Goal: Information Seeking & Learning: Learn about a topic

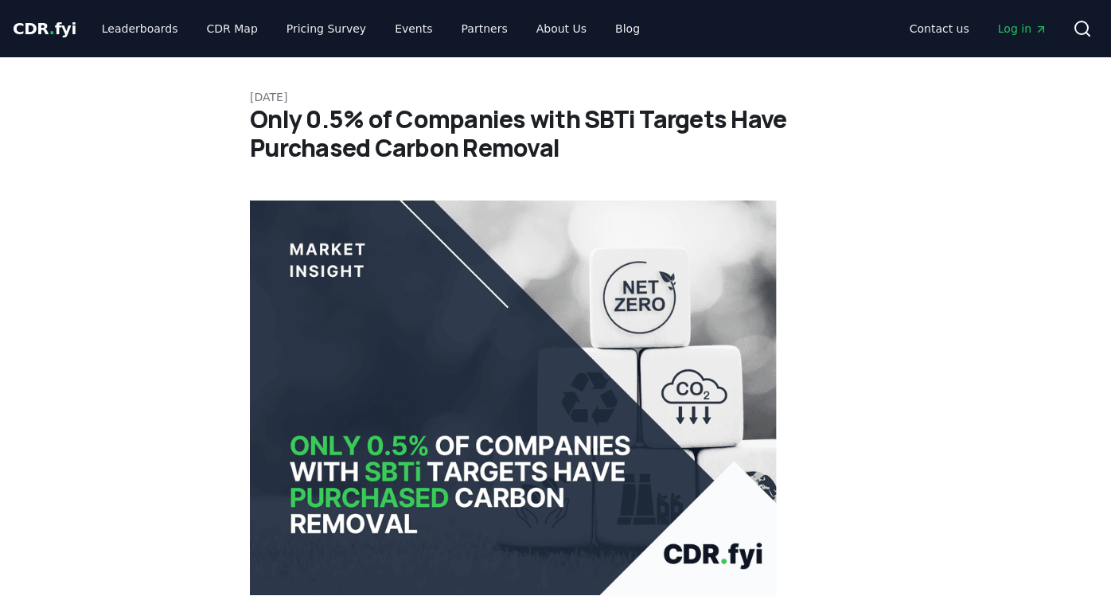
scroll to position [1933, 0]
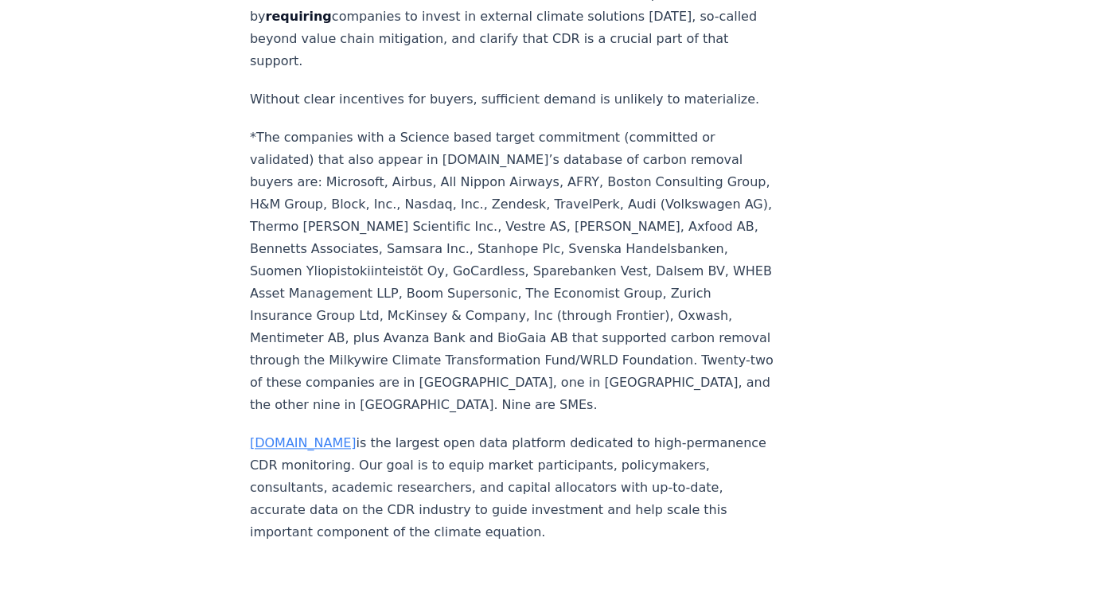
click at [282, 435] on link "[DOMAIN_NAME]" at bounding box center [303, 442] width 107 height 15
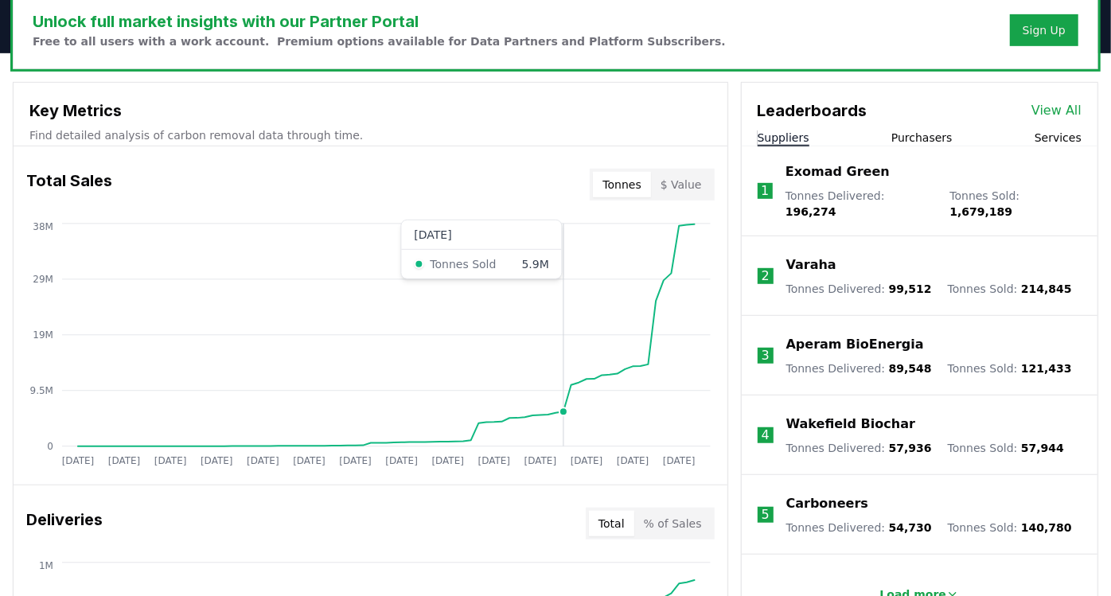
scroll to position [530, 0]
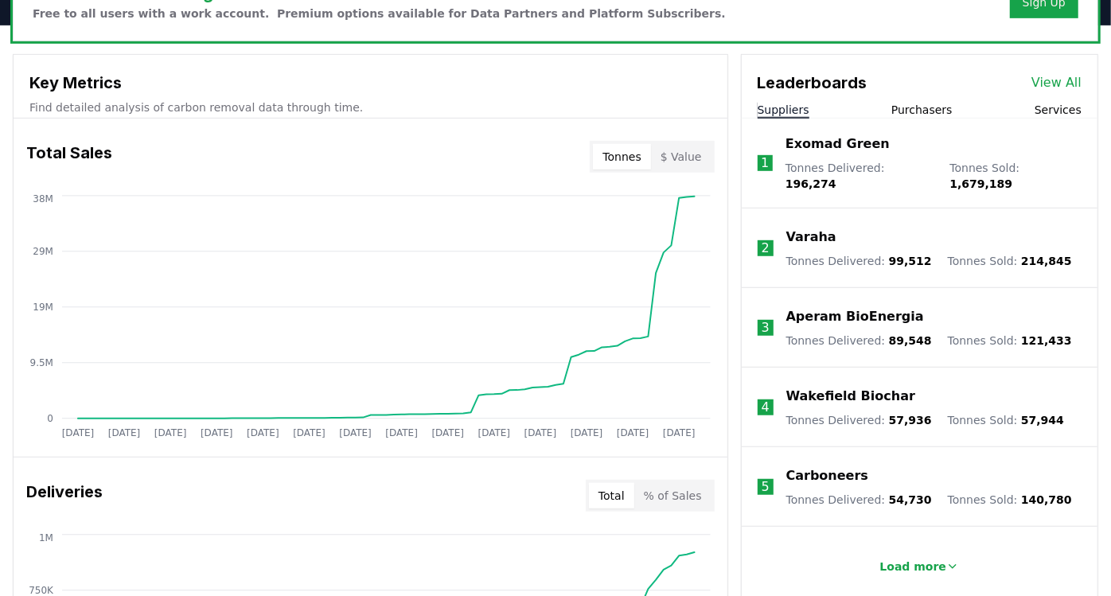
click at [678, 161] on button "$ Value" at bounding box center [681, 156] width 60 height 25
click at [673, 271] on icon at bounding box center [386, 324] width 617 height 185
